Goal: Answer question/provide support

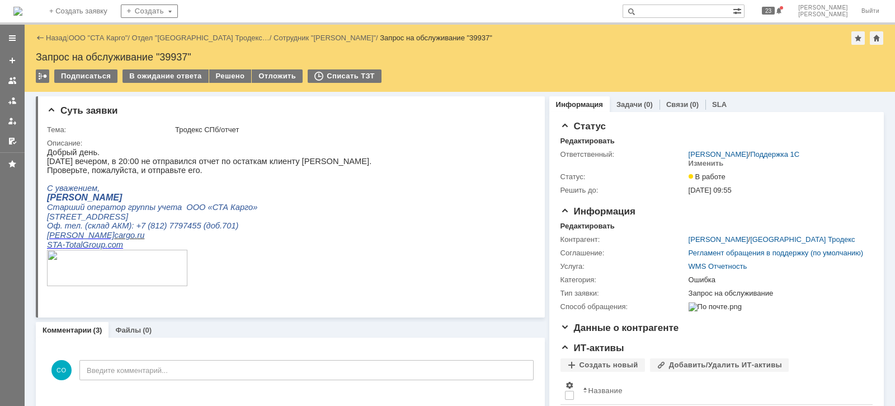
click at [114, 39] on link "ООО "СТА Карго"" at bounding box center [98, 38] width 59 height 8
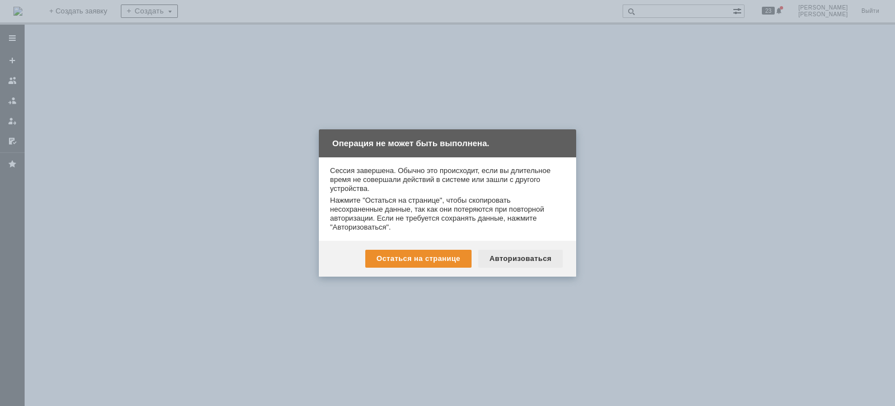
click at [517, 249] on div "Авторизоваться" at bounding box center [520, 258] width 84 height 18
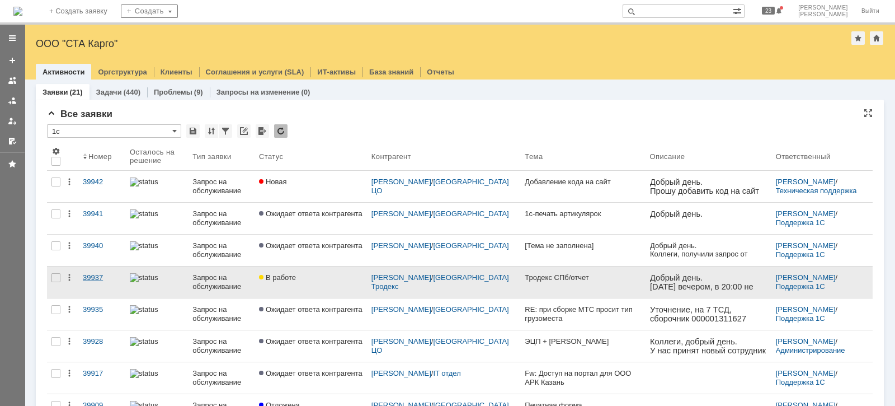
click at [89, 271] on link "39937" at bounding box center [101, 281] width 47 height 31
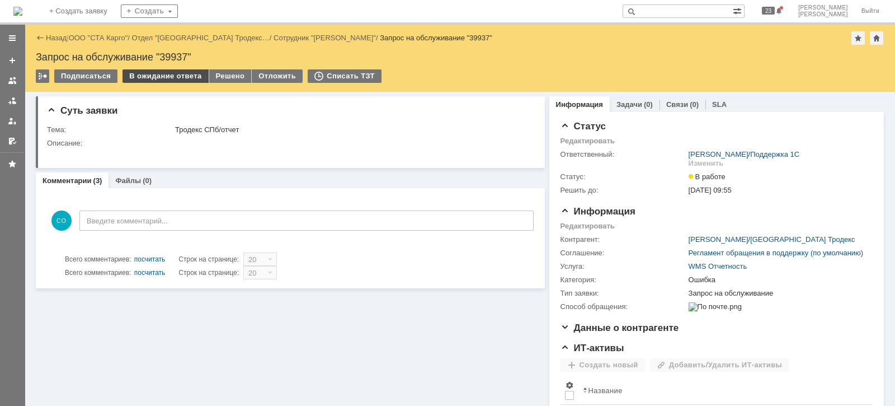
click at [160, 78] on div "В ожидание ответа" at bounding box center [165, 75] width 86 height 13
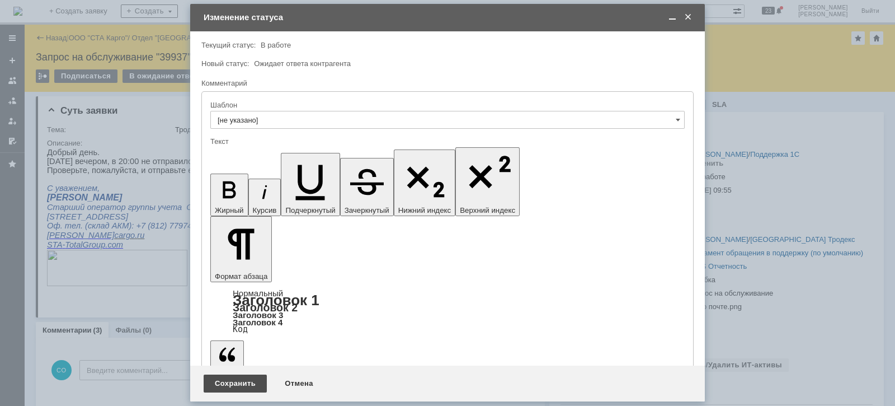
click at [223, 385] on div "Сохранить" at bounding box center [235, 383] width 63 height 18
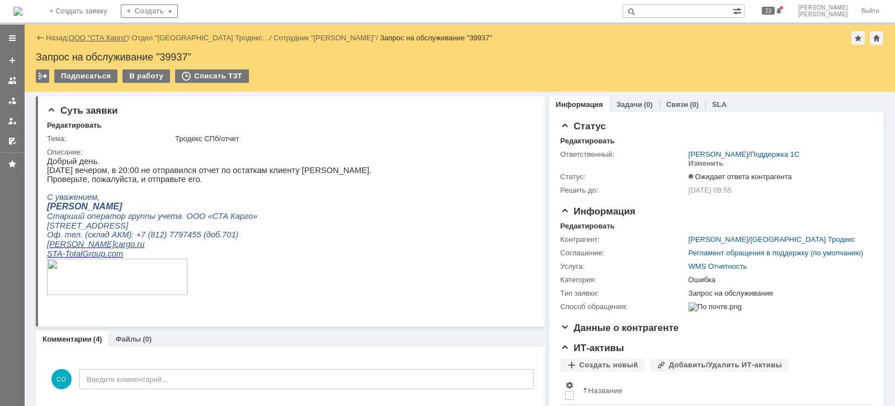
click at [111, 35] on link "ООО "СТА Карго"" at bounding box center [98, 38] width 59 height 8
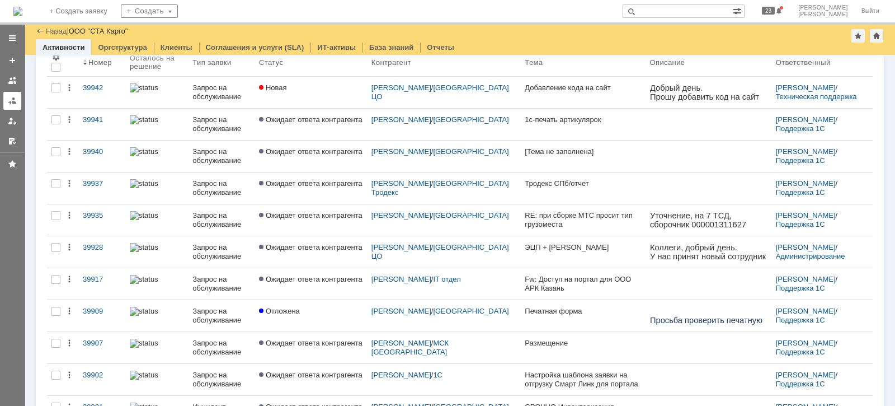
click at [12, 103] on div at bounding box center [12, 100] width 9 height 9
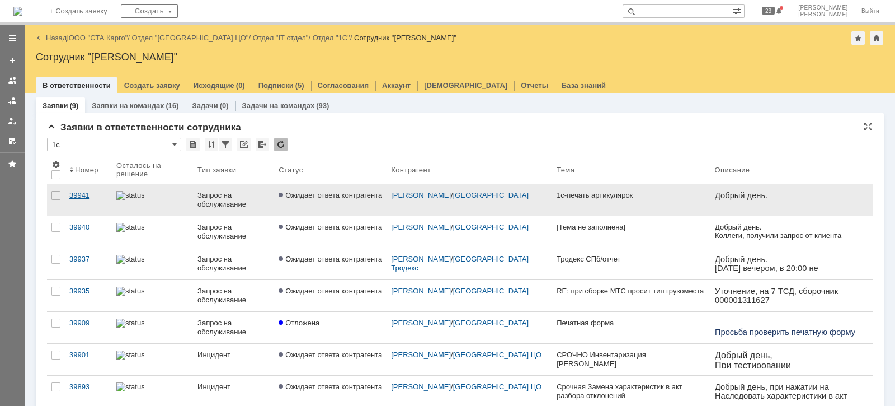
click at [103, 194] on div "39941" at bounding box center [88, 195] width 38 height 9
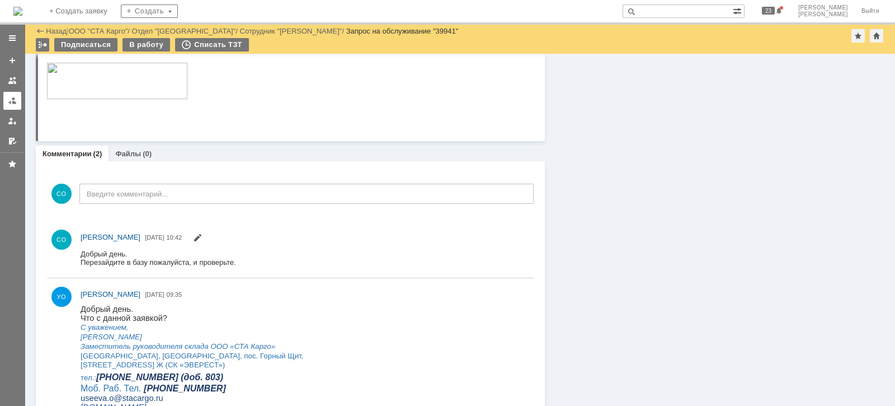
click at [17, 101] on link at bounding box center [12, 101] width 18 height 18
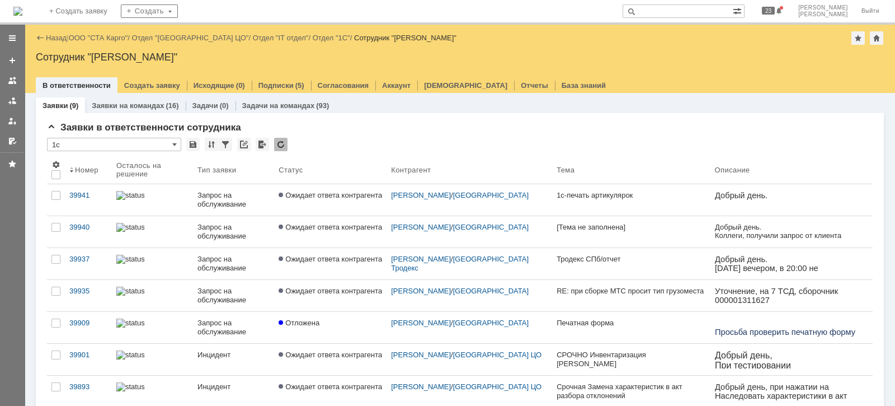
click at [100, 43] on div "Назад | ООО "СТА Карго" / Отдел "[GEOGRAPHIC_DATA] ЦО" / Отдел "IT отдел" / Отд…" at bounding box center [460, 37] width 848 height 13
click at [103, 36] on link "ООО "СТА Карго"" at bounding box center [98, 38] width 59 height 8
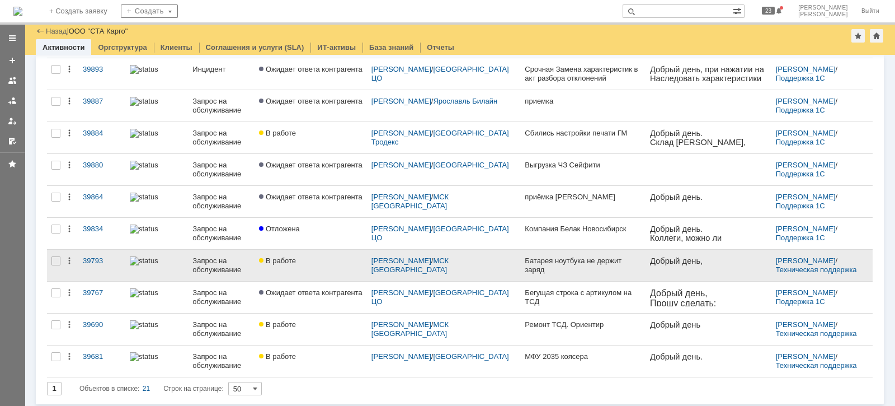
click at [188, 263] on link at bounding box center [156, 264] width 63 height 31
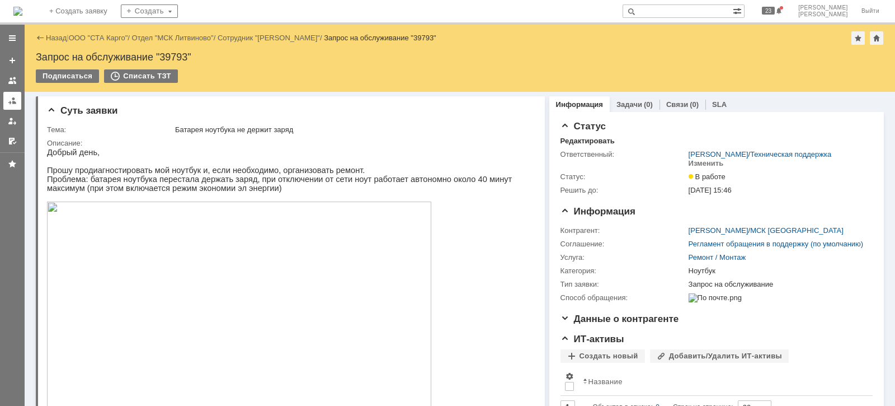
click at [8, 102] on div at bounding box center [12, 100] width 9 height 9
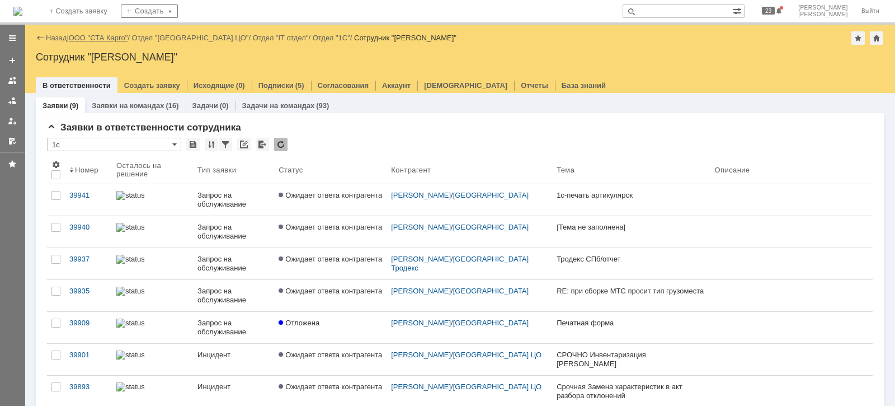
click at [90, 36] on link "ООО "СТА Карго"" at bounding box center [98, 38] width 59 height 8
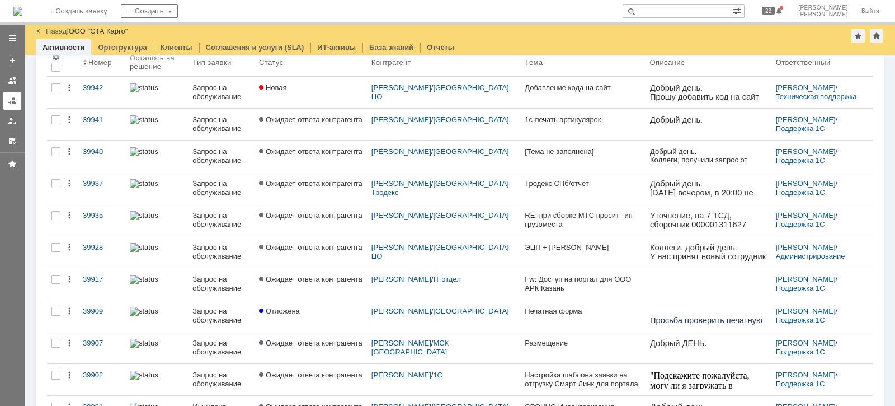
click at [12, 102] on div at bounding box center [12, 100] width 9 height 9
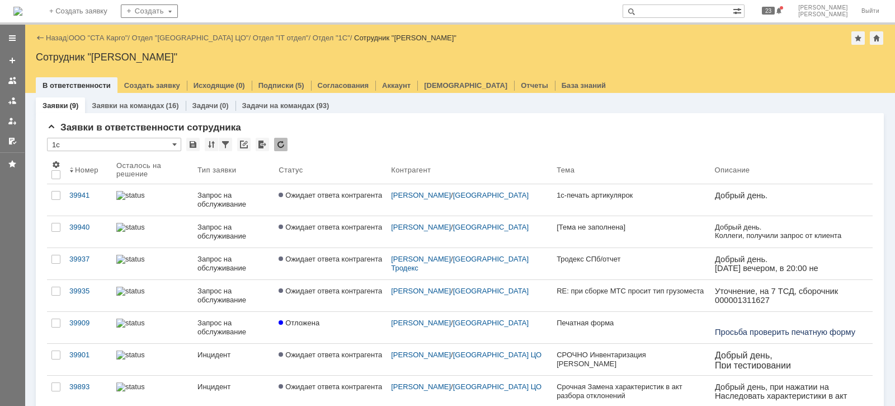
drag, startPoint x: 111, startPoint y: 33, endPoint x: 209, endPoint y: 89, distance: 112.5
click at [111, 34] on link "ООО "СТА Карго"" at bounding box center [98, 38] width 59 height 8
